Goal: Information Seeking & Learning: Learn about a topic

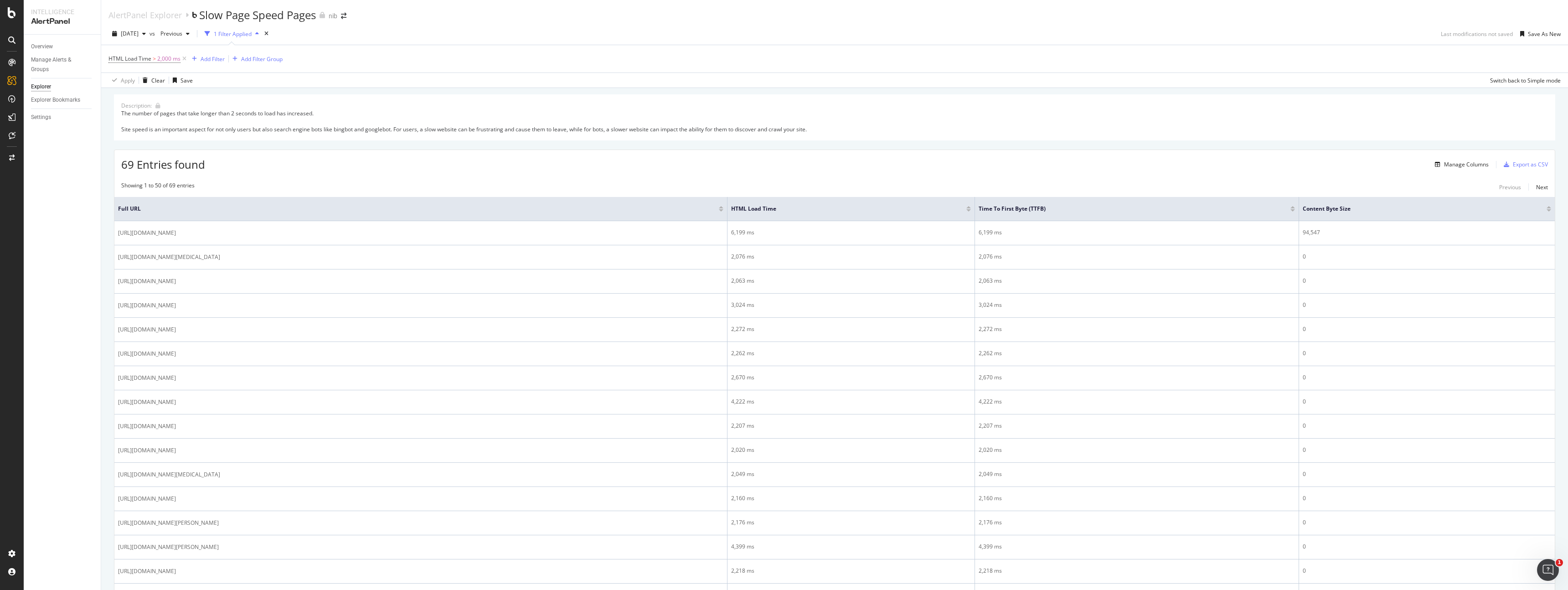
click at [251, 35] on div "1 Filter Applied" at bounding box center [233, 33] width 38 height 8
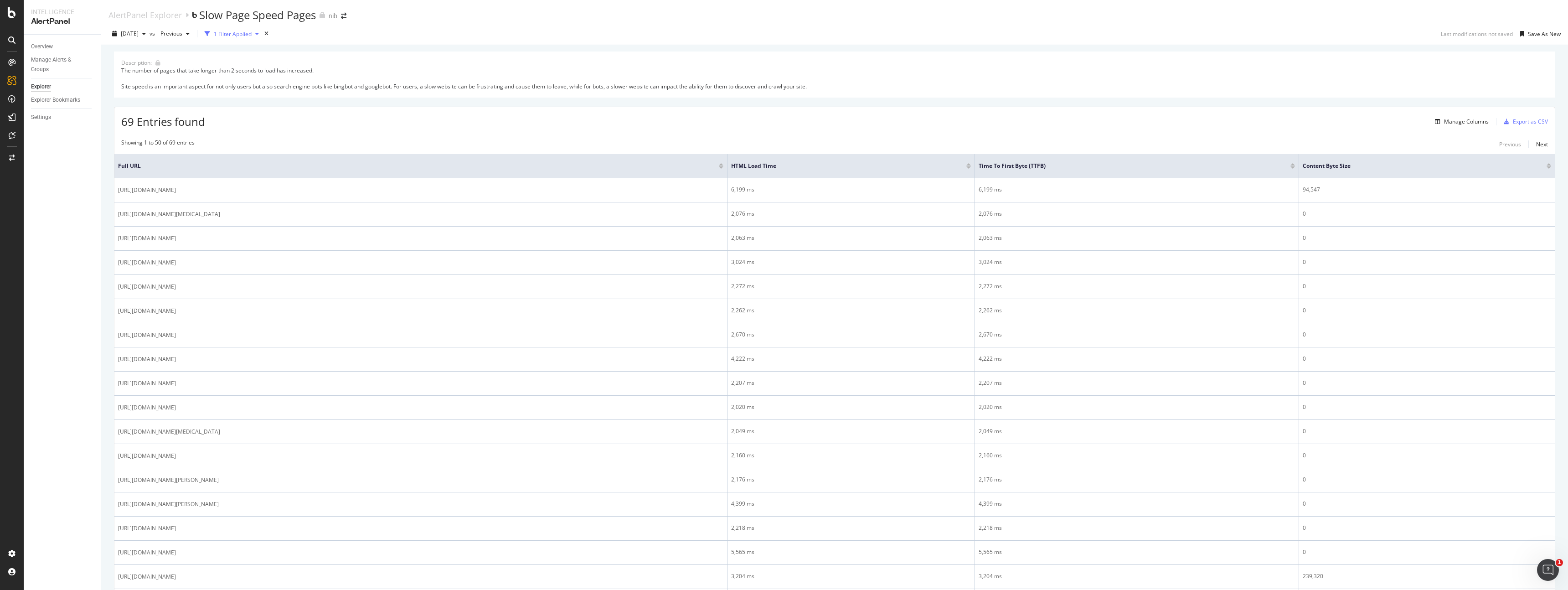
click at [251, 35] on div "1 Filter Applied" at bounding box center [233, 33] width 38 height 8
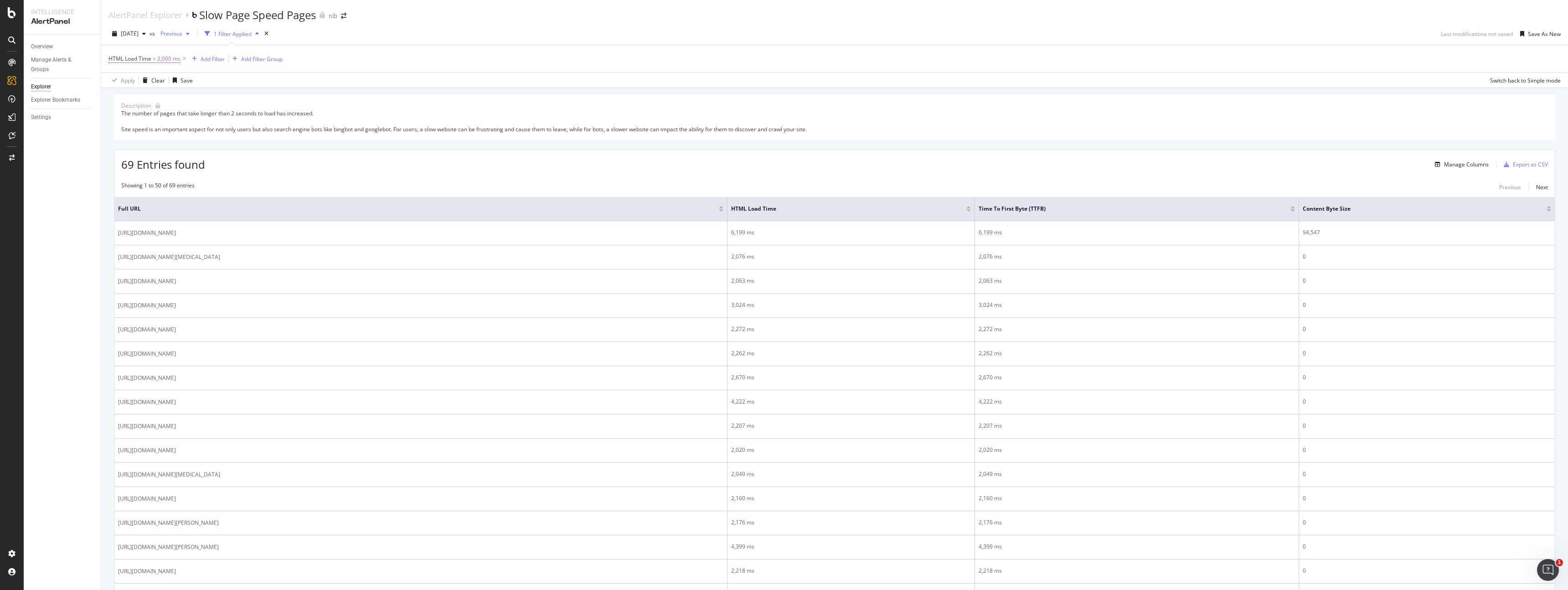
click at [183, 36] on span "Previous" at bounding box center [170, 33] width 26 height 8
click at [362, 61] on div "HTML Load Time > 2,000 ms Add Filter Add Filter Group" at bounding box center [835, 58] width 1452 height 27
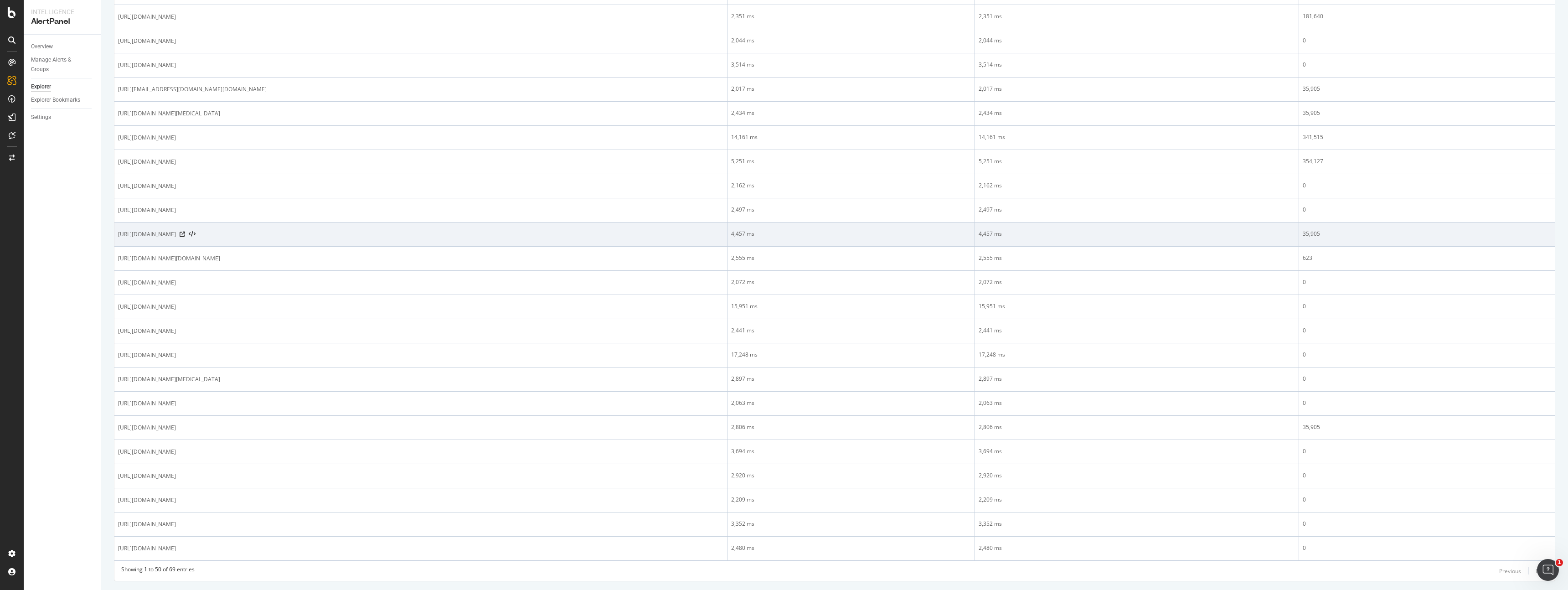
scroll to position [892, 0]
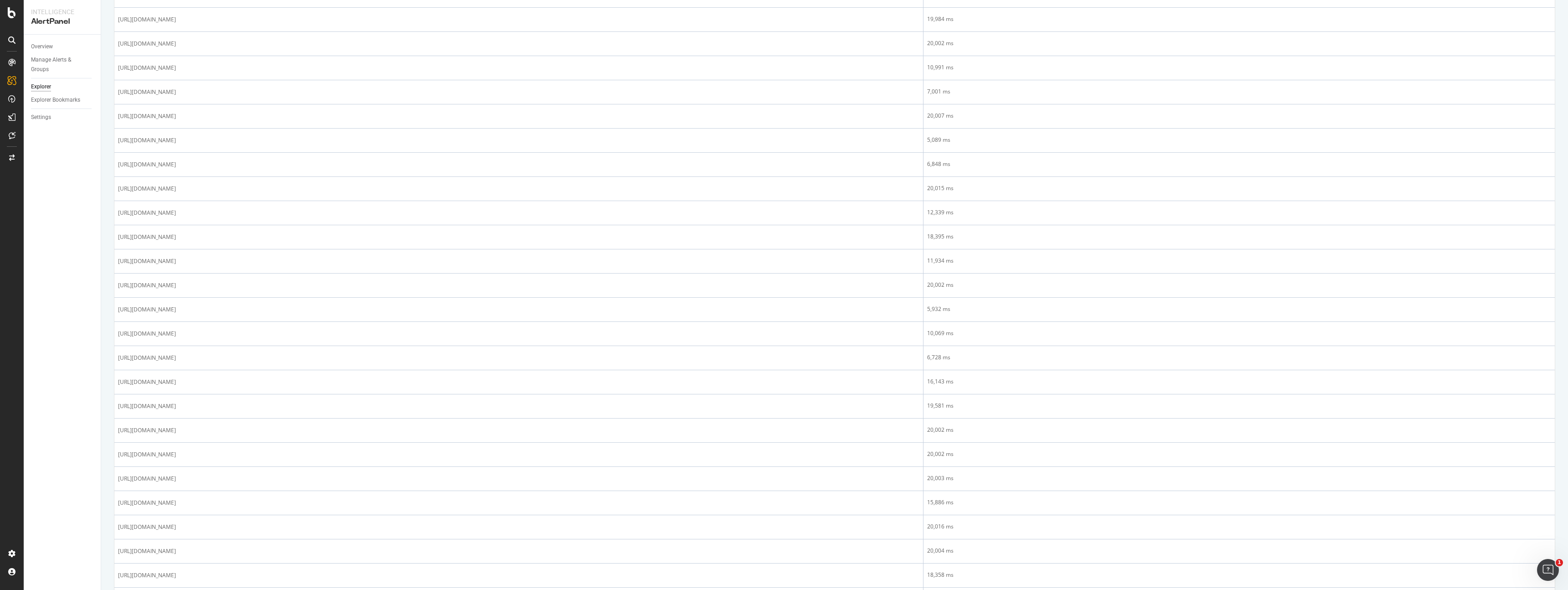
scroll to position [908, 0]
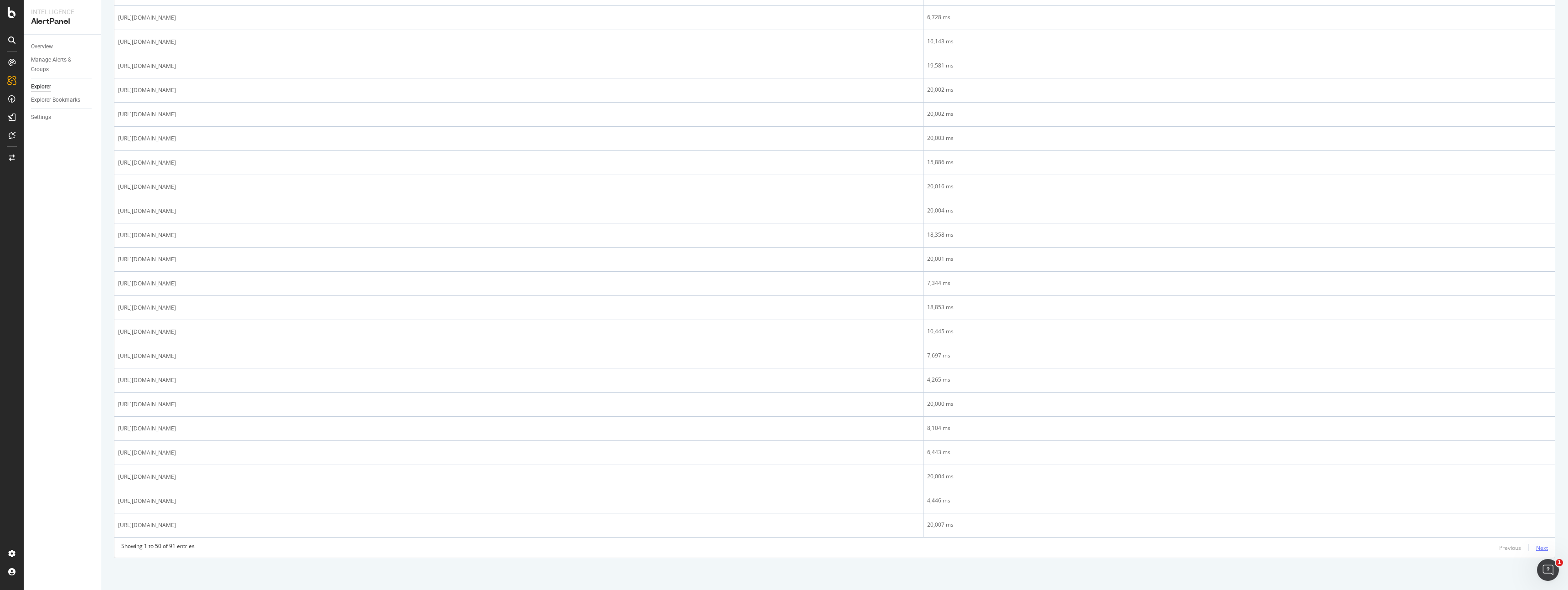
click at [1538, 546] on div "Next" at bounding box center [1542, 547] width 12 height 8
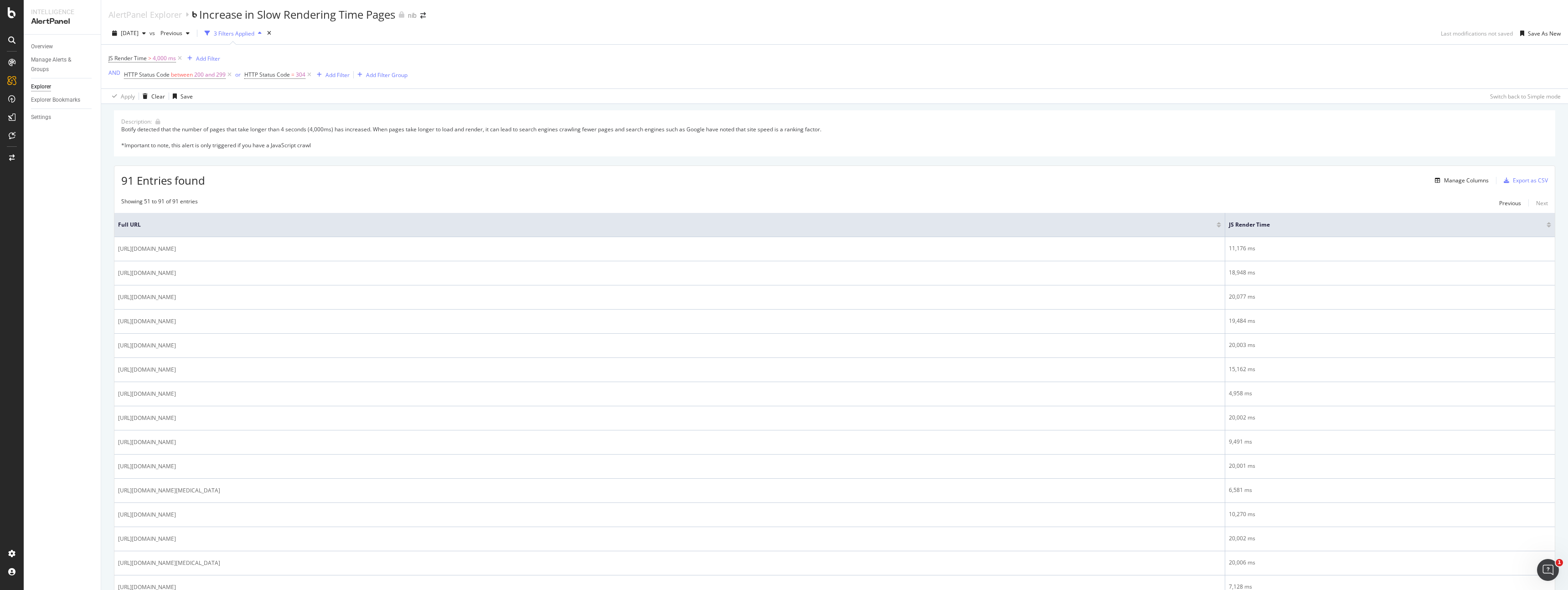
scroll to position [0, 0]
